Goal: Task Accomplishment & Management: Complete application form

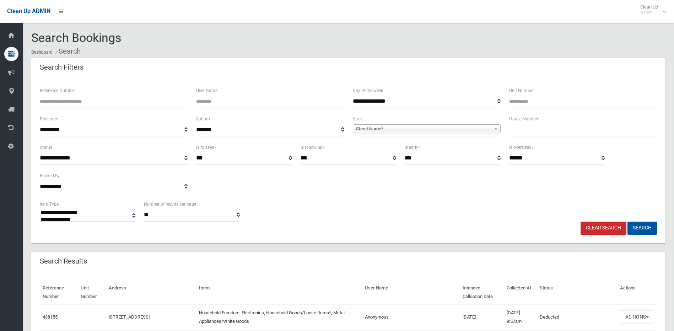
select select
click at [543, 128] on input "text" at bounding box center [583, 129] width 148 height 13
type input "**"
click at [424, 129] on span "Street Name*" at bounding box center [423, 129] width 135 height 9
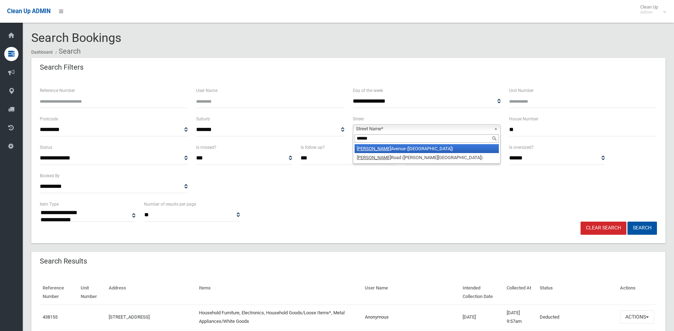
type input "******"
click at [415, 148] on li "Denman Avenue (WILEY PARK 2195)" at bounding box center [427, 148] width 144 height 9
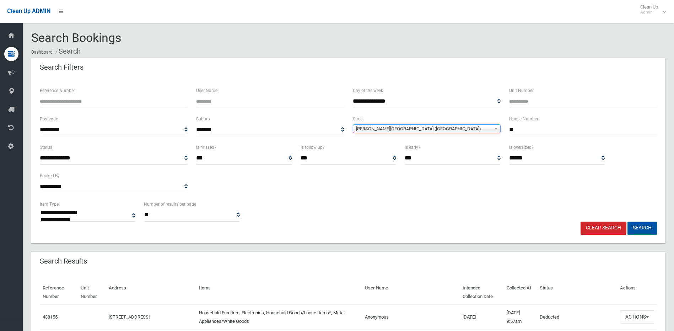
click at [647, 227] on button "Search" at bounding box center [642, 228] width 29 height 13
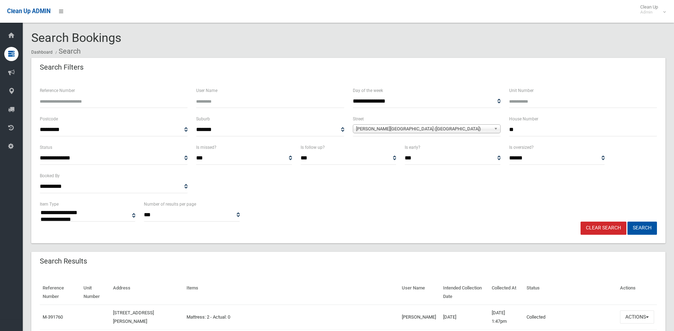
select select
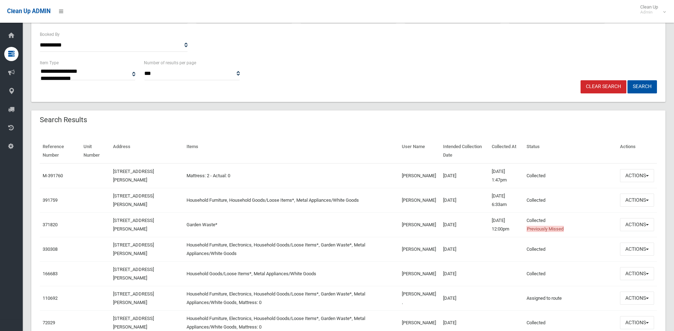
scroll to position [142, 0]
click at [631, 174] on button "Actions" at bounding box center [637, 174] width 34 height 13
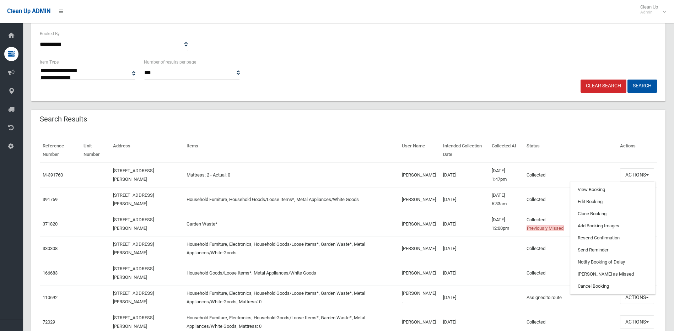
click at [352, 136] on div "Reference Number Unit Number Address Items User Name Intended Collection Date C…" at bounding box center [348, 302] width 634 height 344
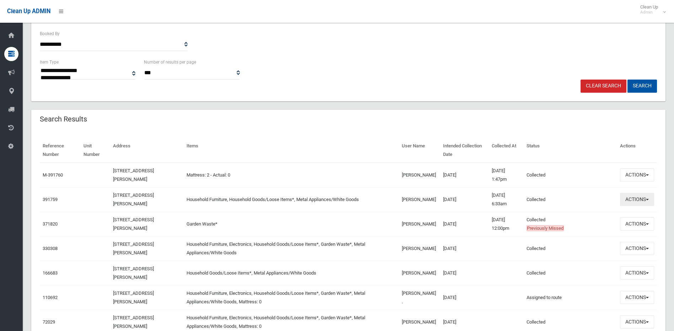
click at [647, 198] on button "Actions" at bounding box center [637, 199] width 34 height 13
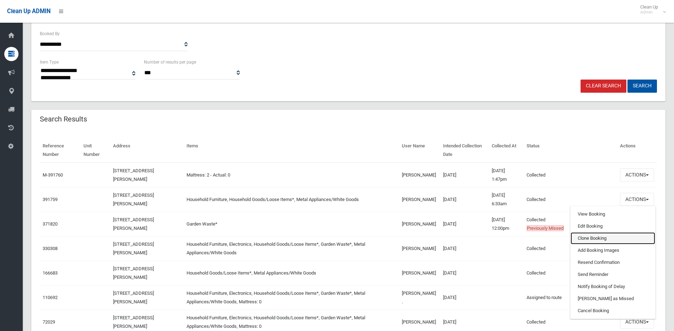
click at [589, 239] on link "Clone Booking" at bounding box center [613, 238] width 85 height 12
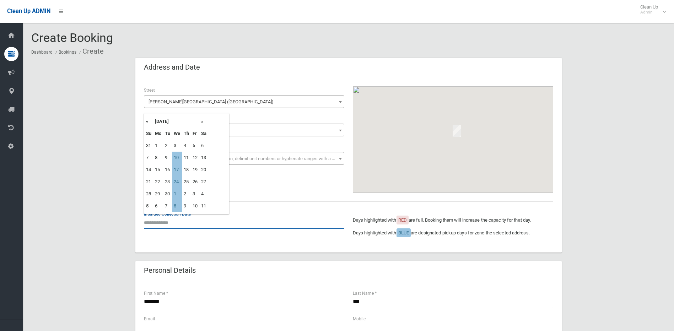
click at [162, 221] on input "text" at bounding box center [244, 222] width 200 height 13
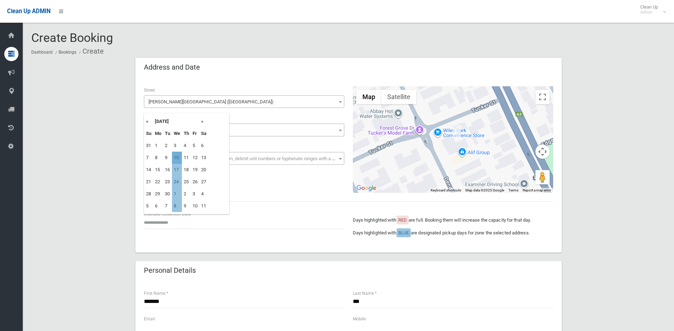
click at [176, 158] on td "10" at bounding box center [177, 158] width 10 height 12
type input "**********"
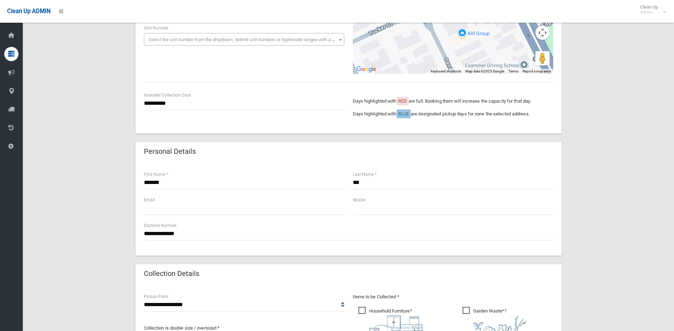
scroll to position [107, 0]
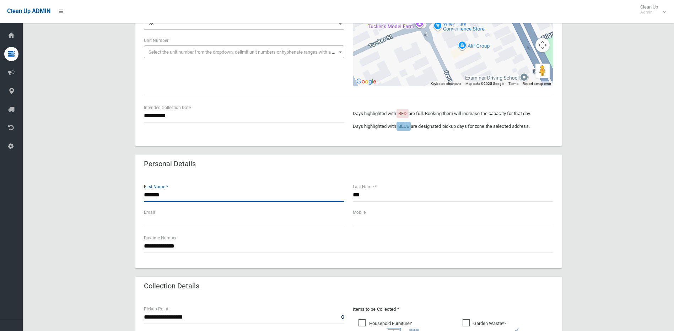
drag, startPoint x: 168, startPoint y: 194, endPoint x: 139, endPoint y: 194, distance: 29.1
click at [139, 194] on div "**********" at bounding box center [348, 221] width 426 height 94
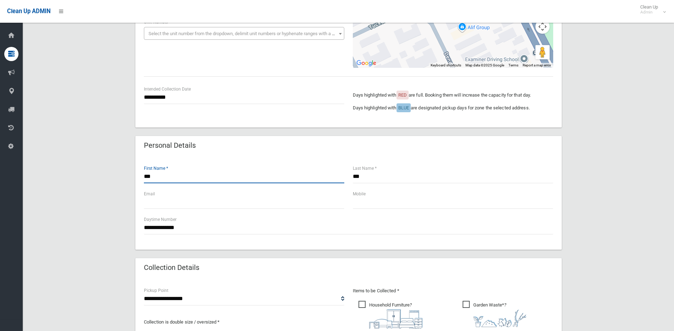
scroll to position [142, 0]
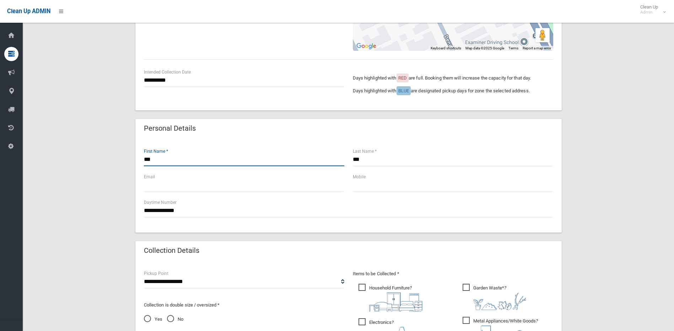
type input "***"
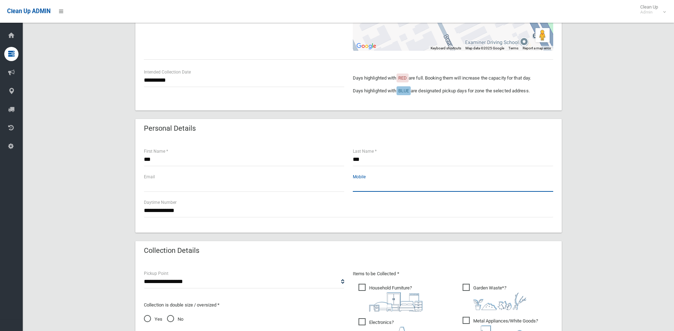
click at [379, 183] on input "text" at bounding box center [453, 185] width 200 height 13
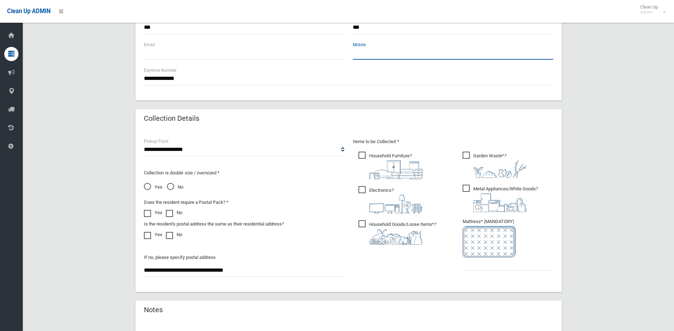
scroll to position [284, 0]
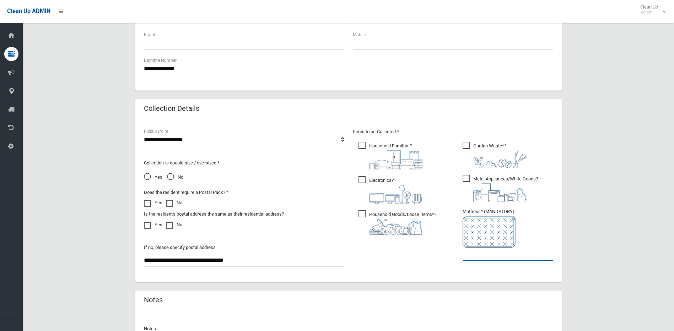
click at [481, 256] on input "text" at bounding box center [508, 254] width 91 height 13
type input "*"
click at [366, 178] on span "Electronics ?" at bounding box center [391, 189] width 64 height 27
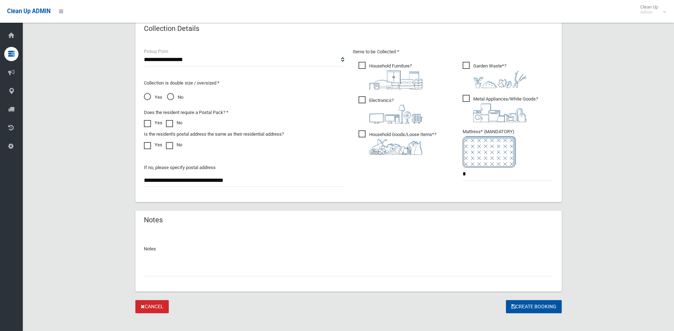
scroll to position [372, 0]
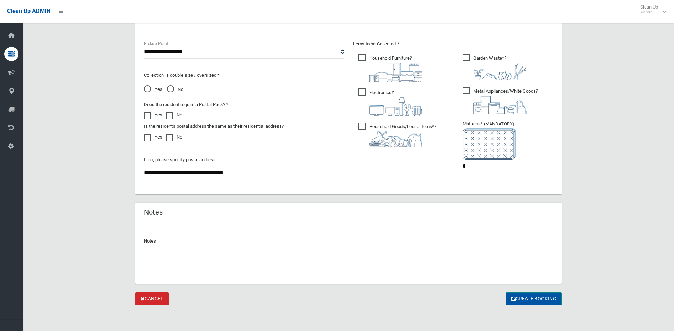
click at [535, 298] on button "Create Booking" at bounding box center [534, 298] width 56 height 13
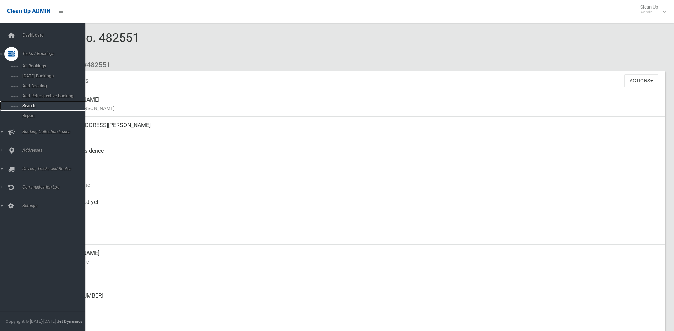
click at [28, 104] on span "Search" at bounding box center [52, 105] width 64 height 5
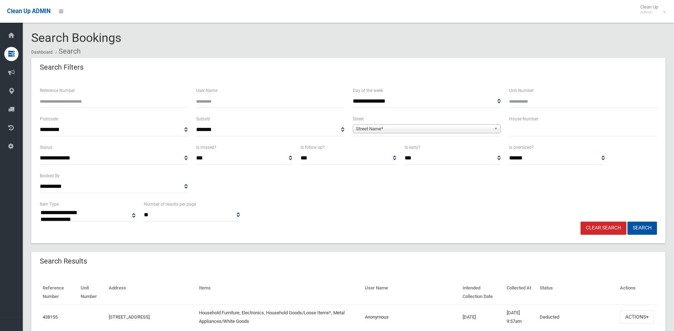
select select
